Goal: Task Accomplishment & Management: Manage account settings

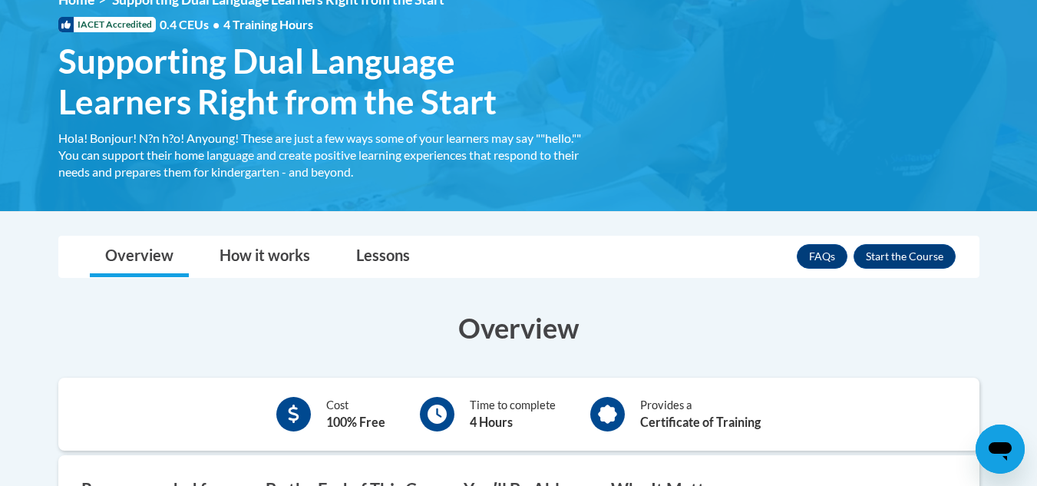
scroll to position [307, 0]
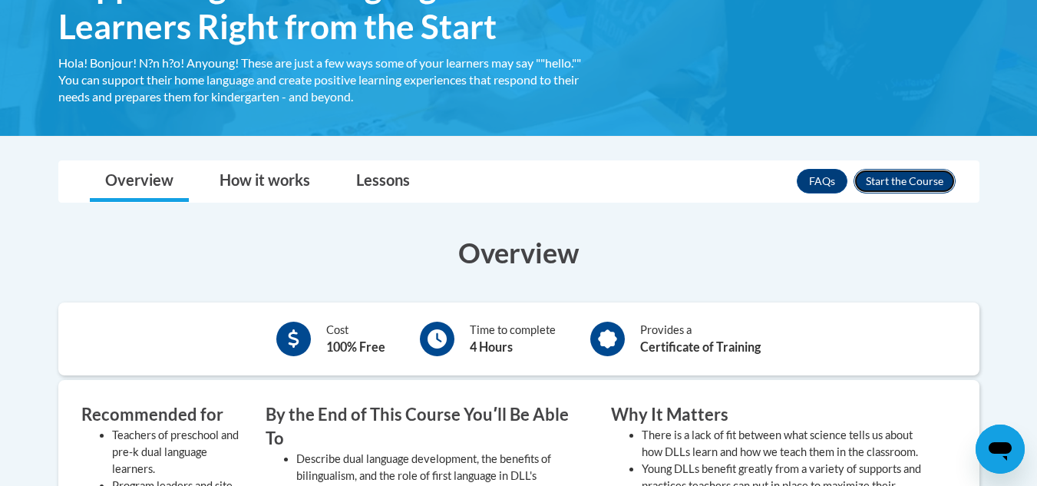
click at [900, 177] on button "Enroll" at bounding box center [905, 181] width 102 height 25
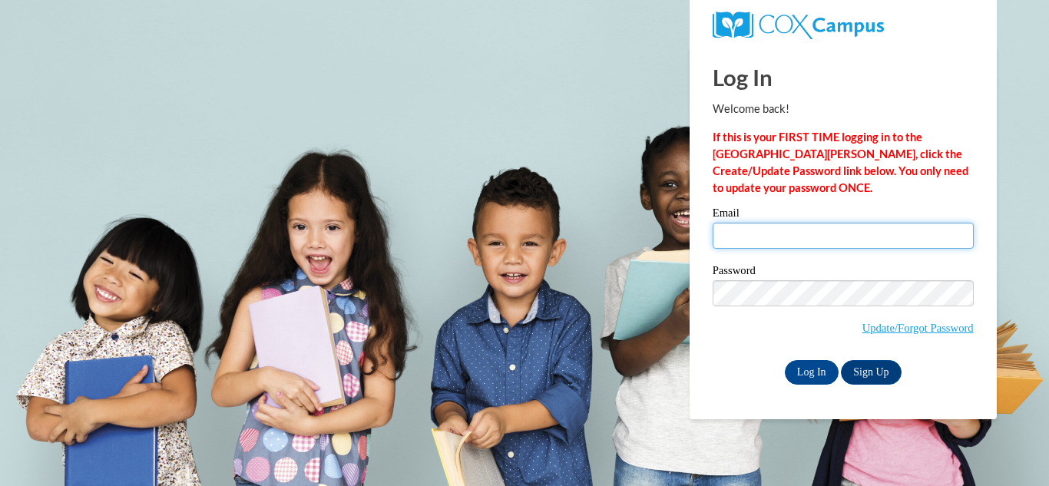
click at [749, 233] on input "Email" at bounding box center [842, 236] width 261 height 26
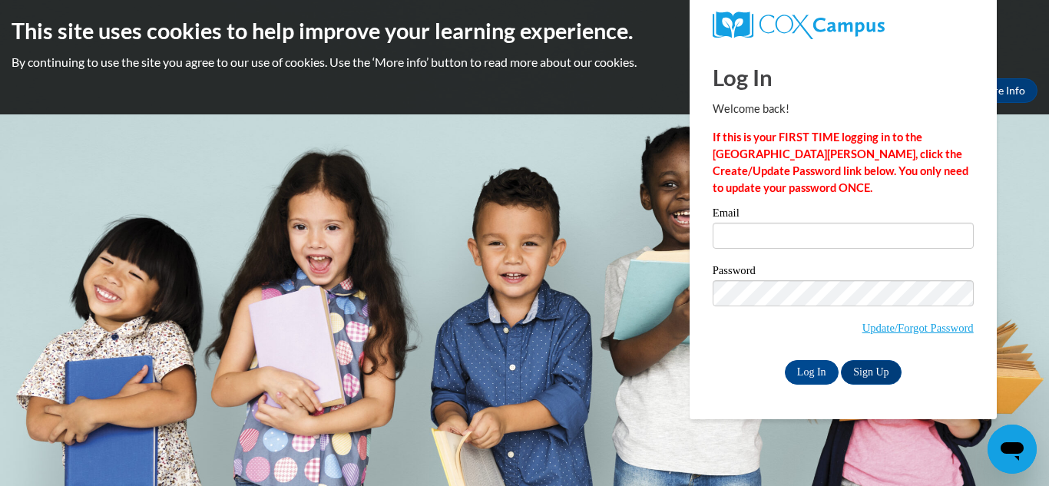
click at [987, 382] on div "Log In Welcome back! If this is your FIRST TIME logging in to the [GEOGRAPHIC_D…" at bounding box center [843, 232] width 330 height 373
click at [770, 244] on input "Email" at bounding box center [842, 236] width 261 height 26
type input "[EMAIL_ADDRESS][DOMAIN_NAME]"
click at [818, 369] on input "Log In" at bounding box center [812, 372] width 54 height 25
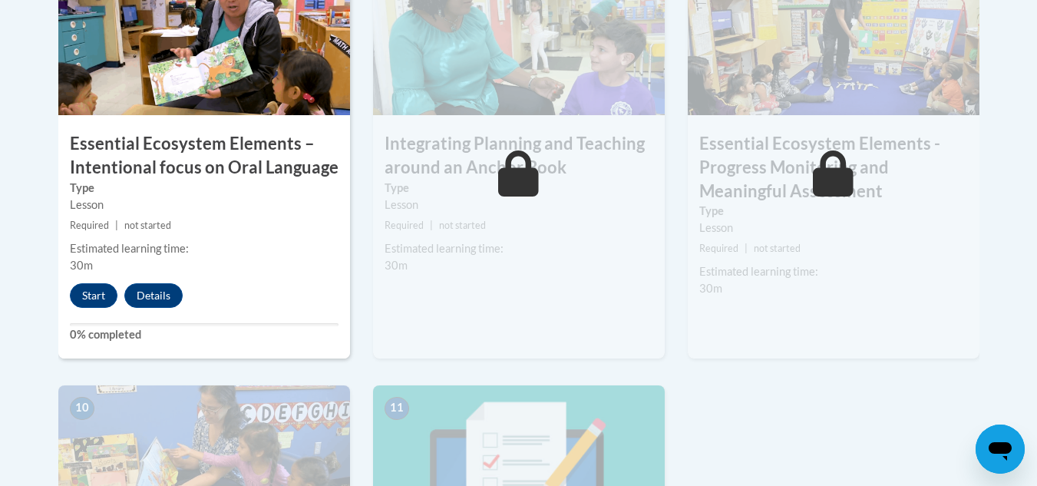
scroll to position [1228, 0]
